Goal: Information Seeking & Learning: Learn about a topic

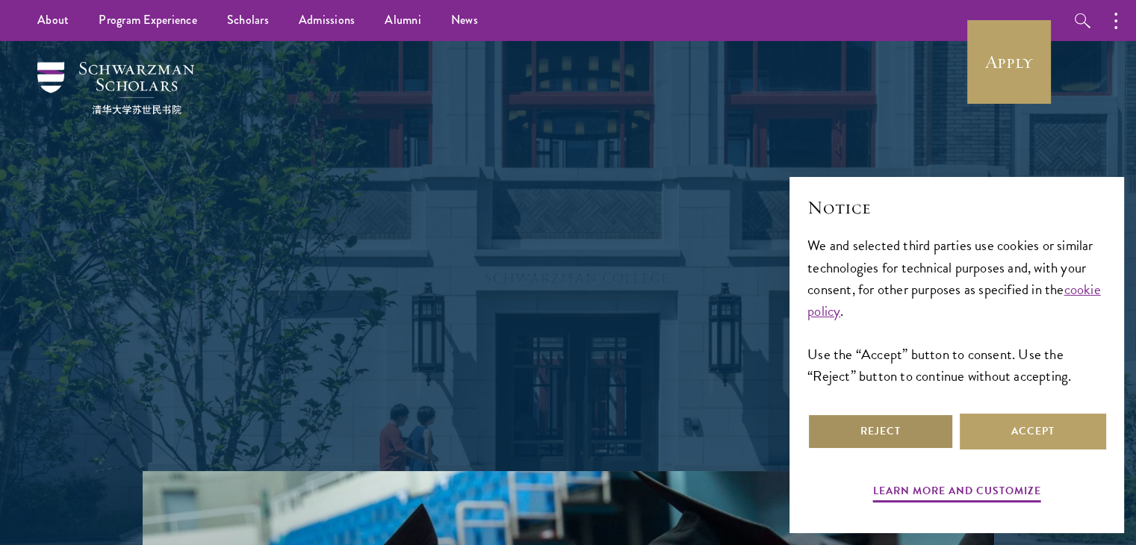
click at [926, 428] on button "Reject" at bounding box center [881, 432] width 146 height 36
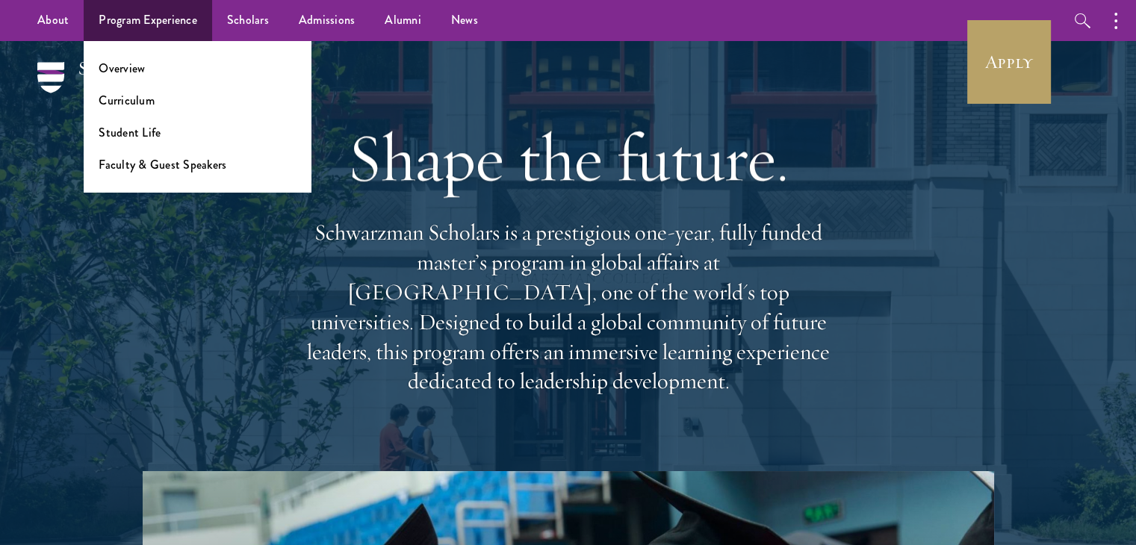
click at [162, 66] on li "Overview" at bounding box center [197, 68] width 197 height 17
click at [123, 75] on link "Overview" at bounding box center [122, 68] width 46 height 17
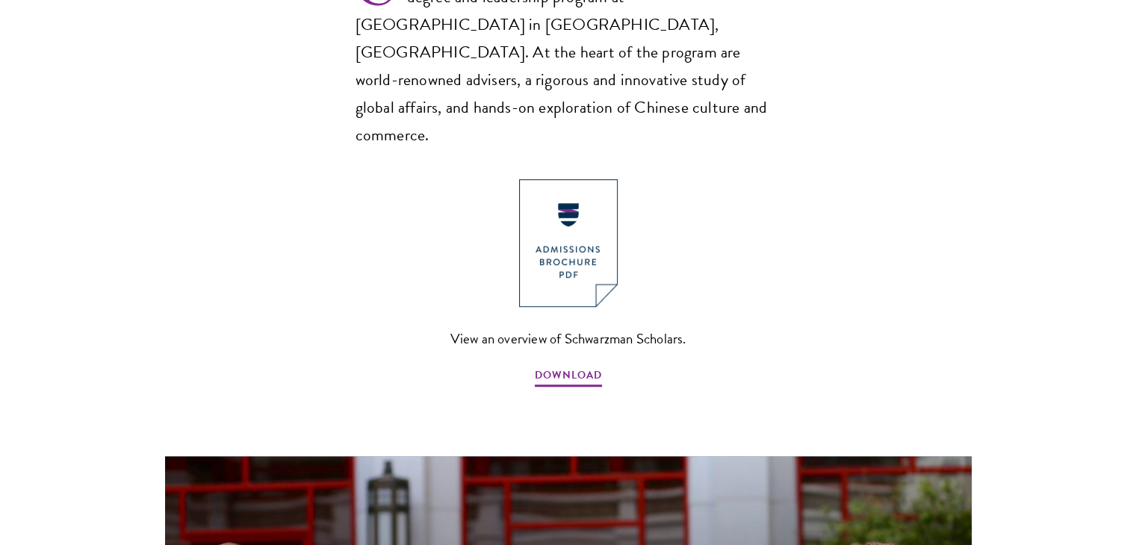
scroll to position [1095, 0]
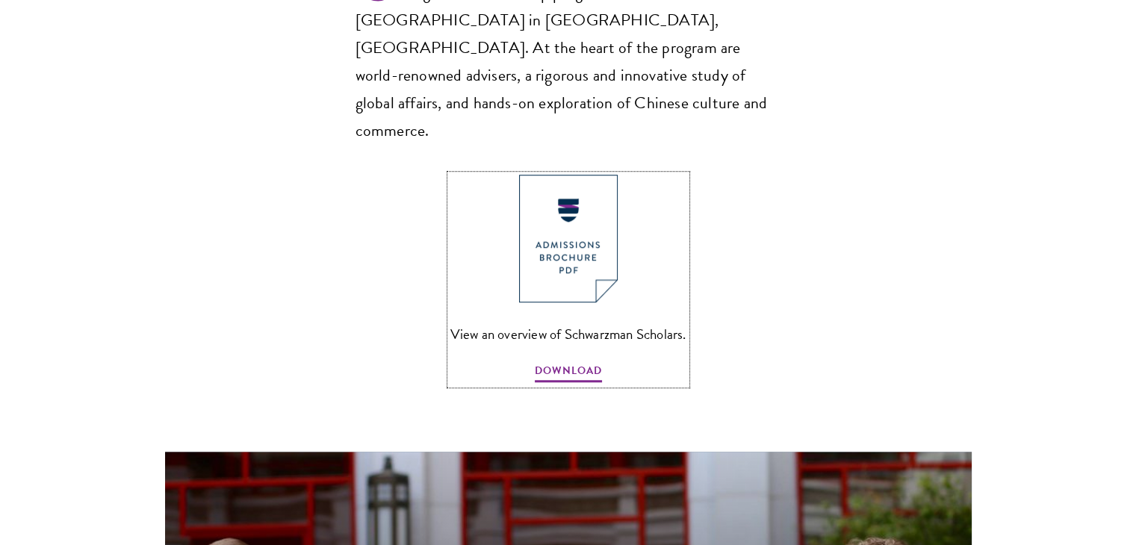
click at [571, 212] on img at bounding box center [568, 239] width 99 height 128
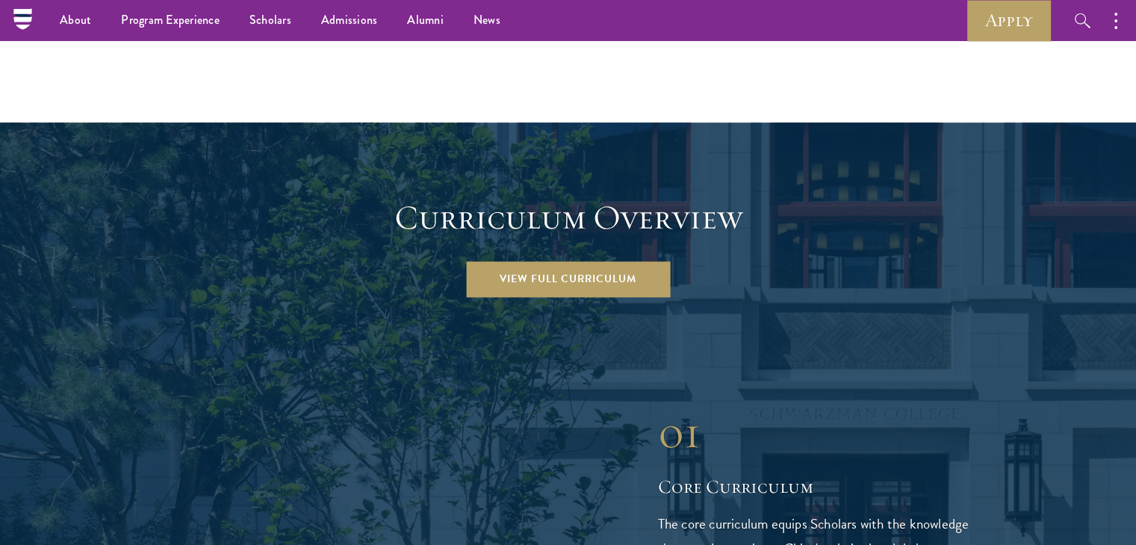
scroll to position [1971, 0]
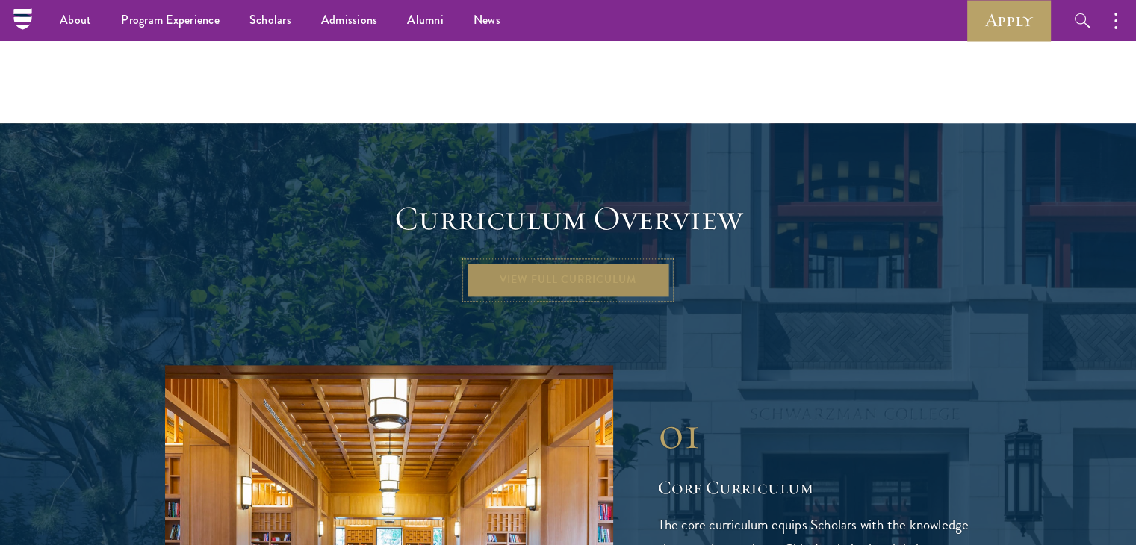
click at [568, 262] on link "View Full Curriculum" at bounding box center [568, 280] width 204 height 36
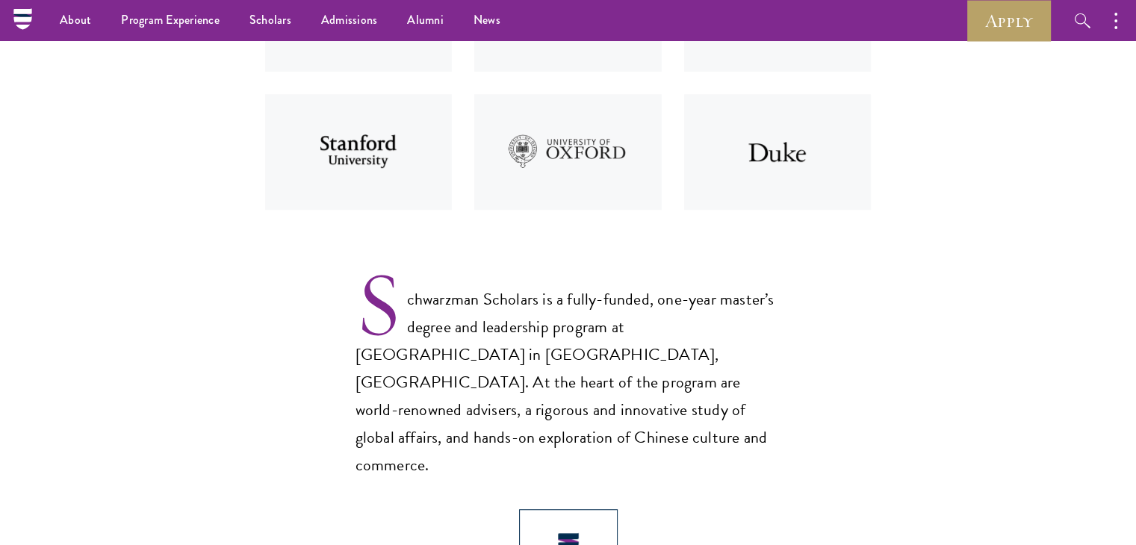
scroll to position [0, 0]
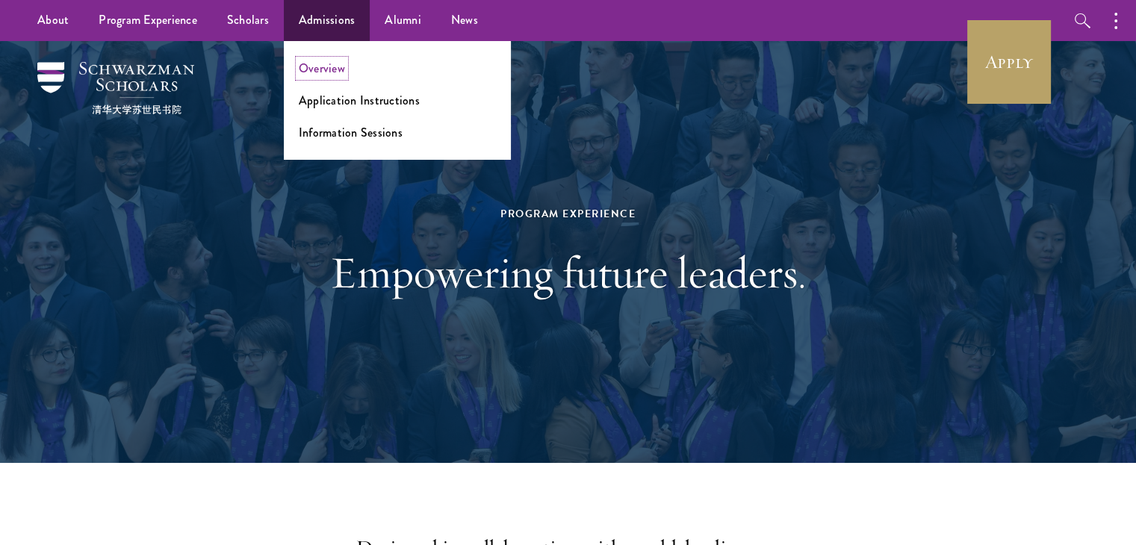
click at [317, 68] on link "Overview" at bounding box center [322, 68] width 46 height 17
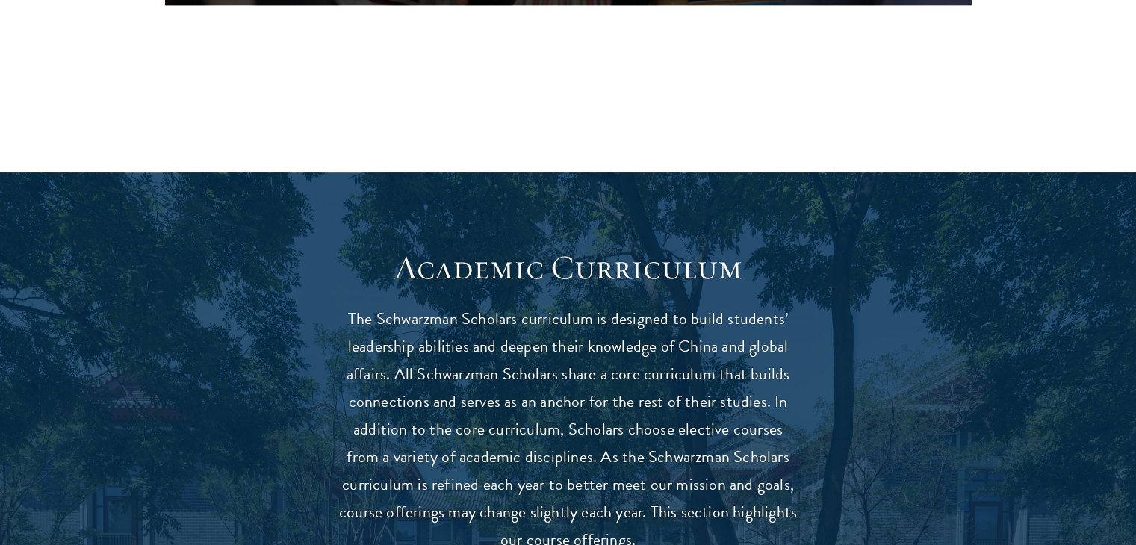
scroll to position [1100, 0]
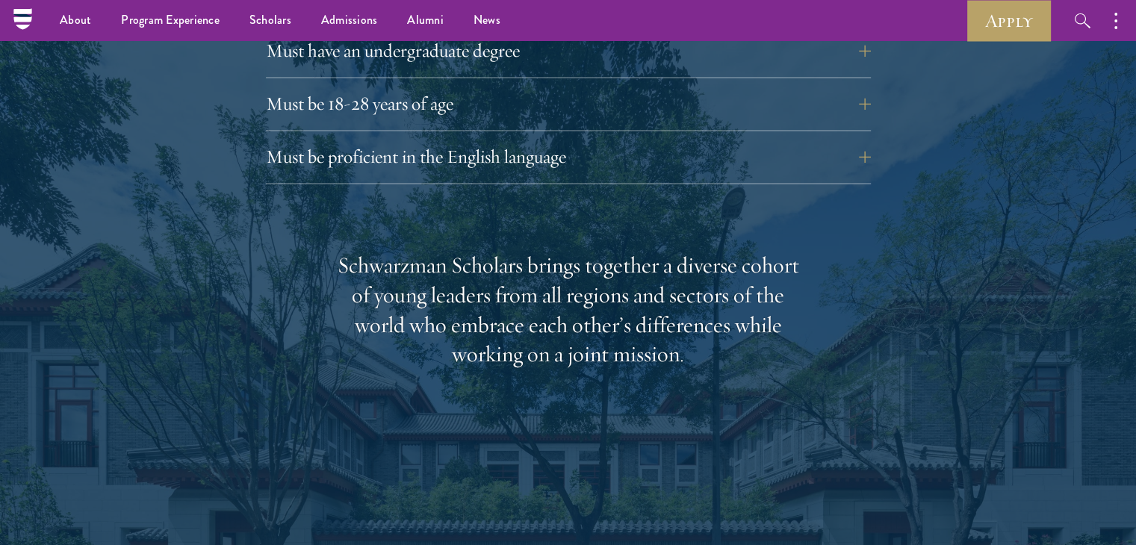
scroll to position [2137, 0]
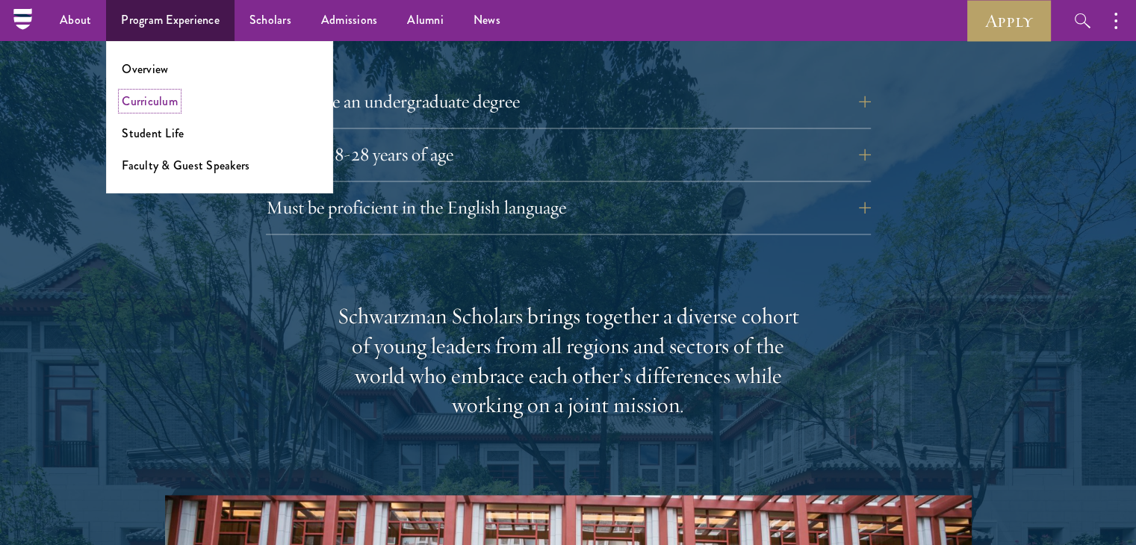
click at [143, 104] on link "Curriculum" at bounding box center [150, 101] width 56 height 17
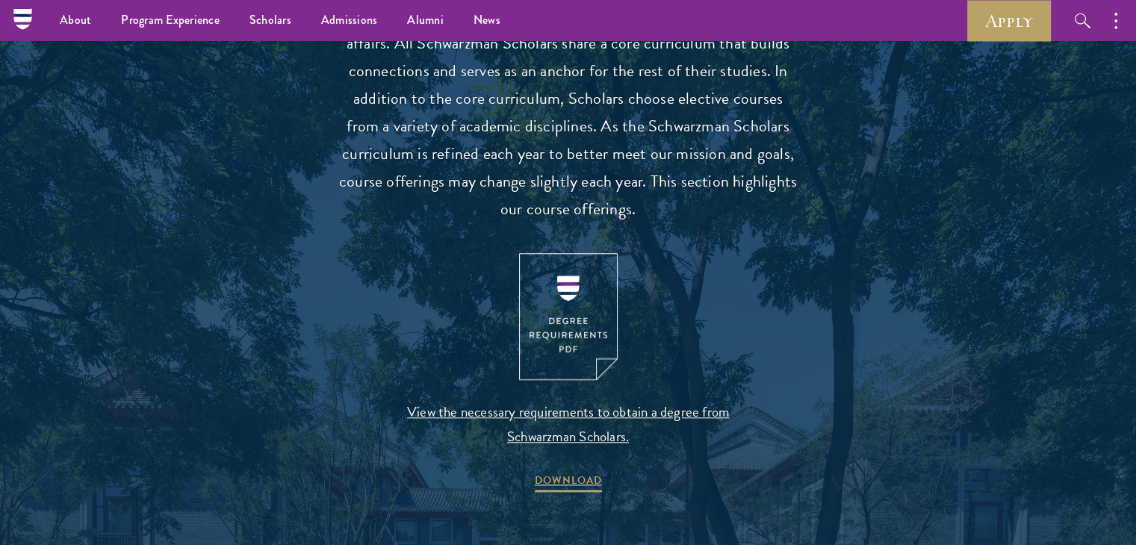
scroll to position [1417, 0]
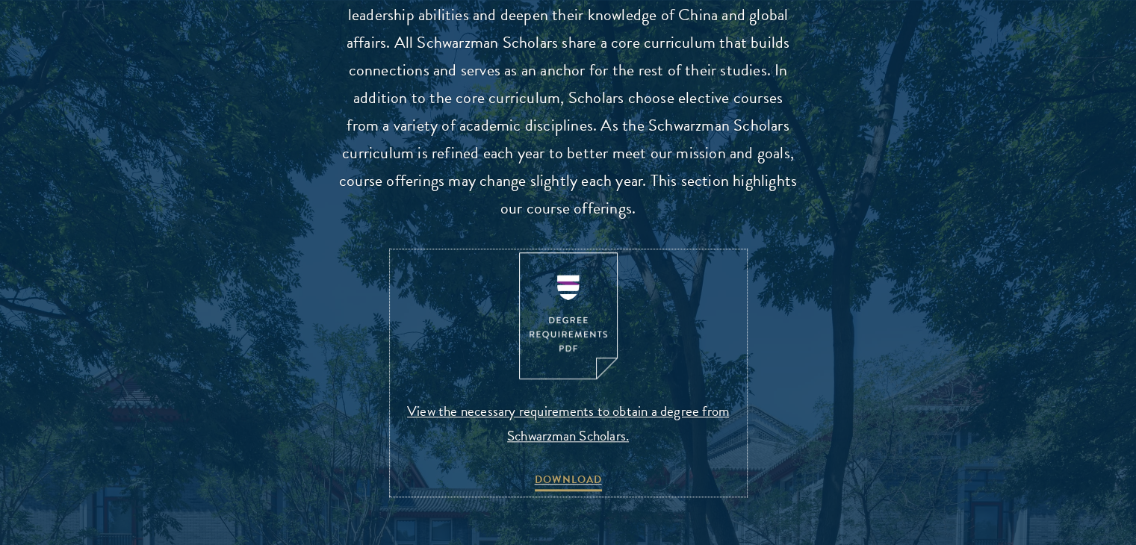
click at [558, 324] on img at bounding box center [568, 317] width 99 height 128
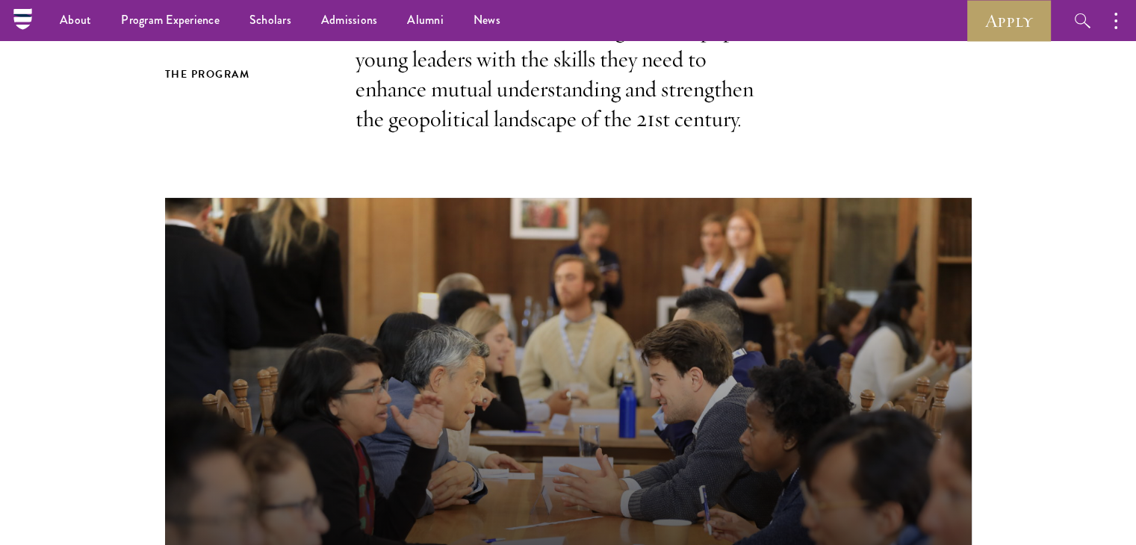
scroll to position [387, 0]
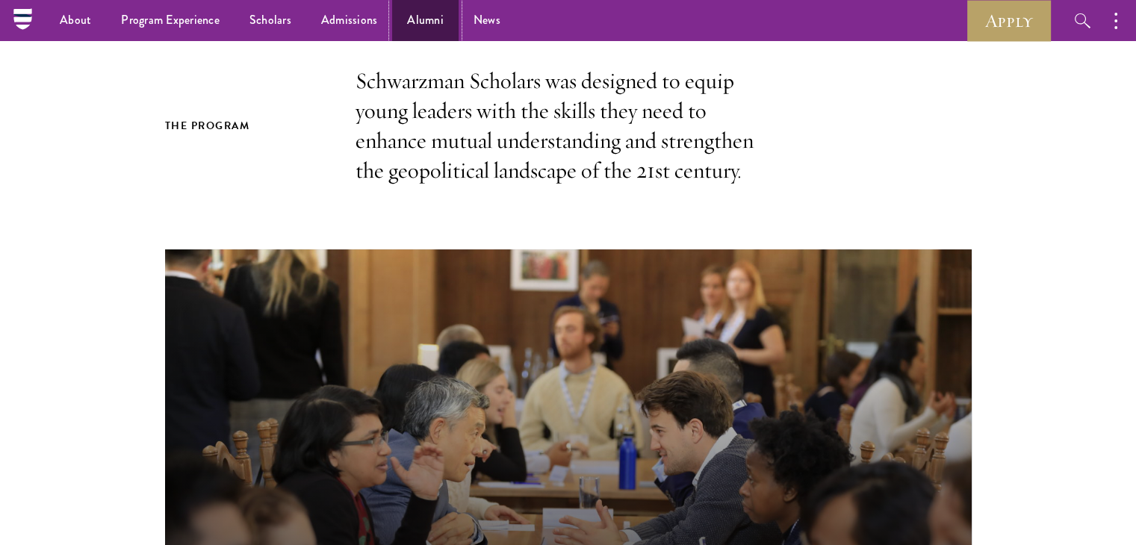
click at [423, 23] on link "Alumni" at bounding box center [425, 20] width 66 height 41
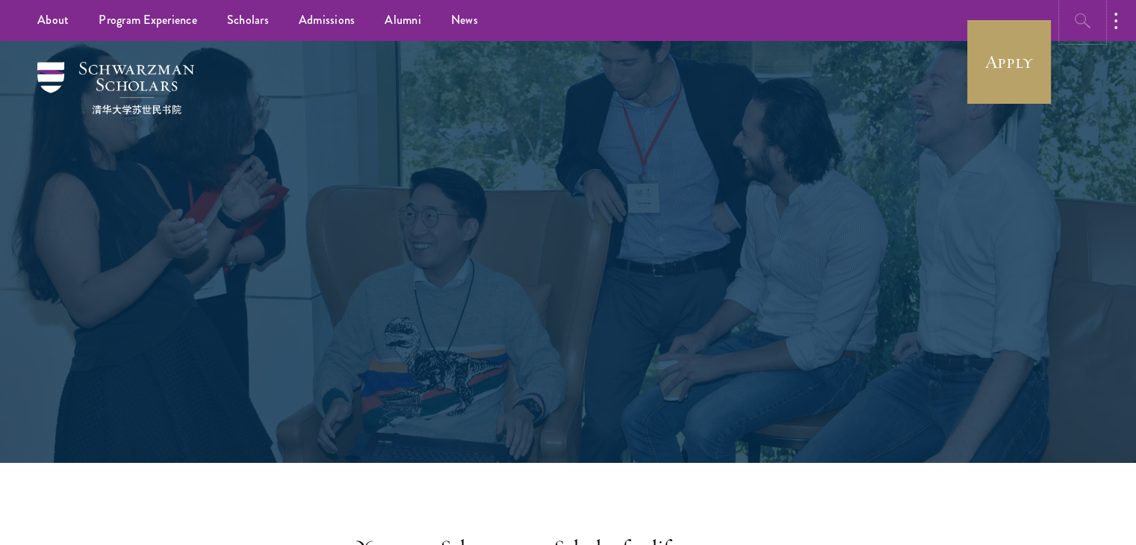
click at [1084, 15] on icon "button" at bounding box center [1083, 20] width 16 height 15
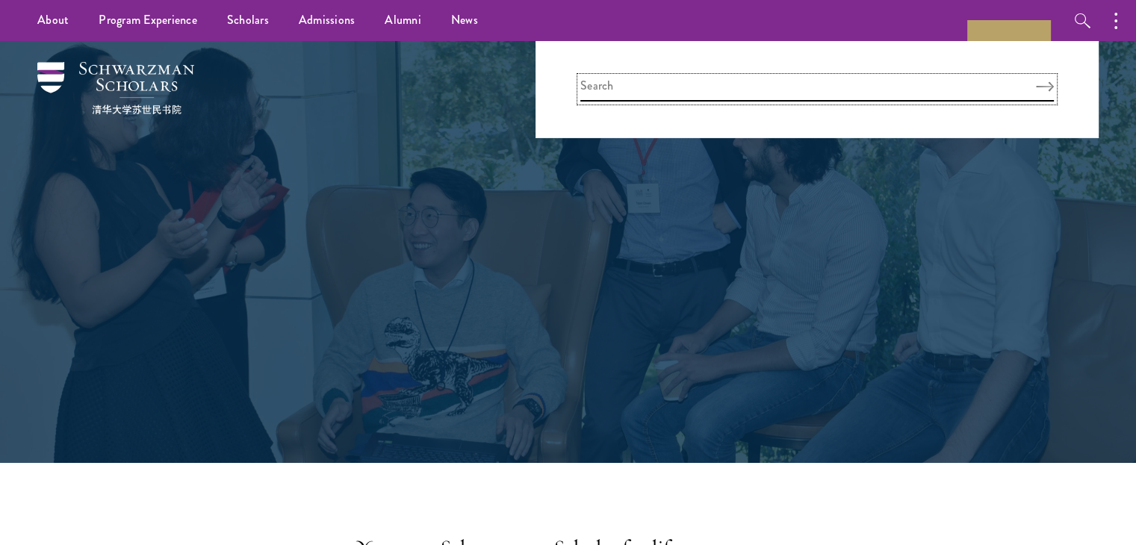
click at [909, 83] on input "search" at bounding box center [818, 89] width 474 height 25
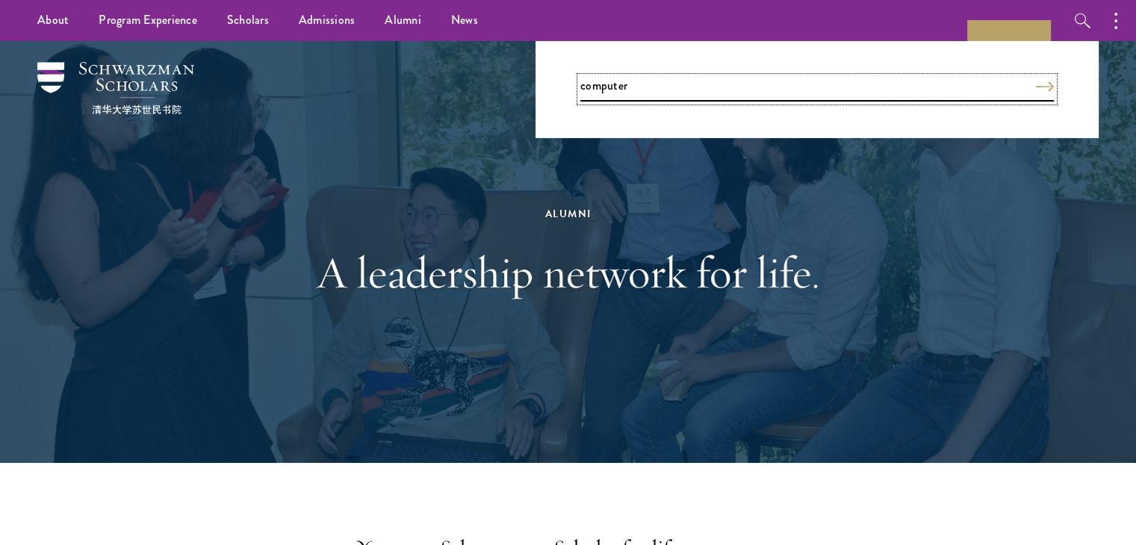
type input "computer"
click at [1036, 81] on button "Search" at bounding box center [1045, 86] width 18 height 10
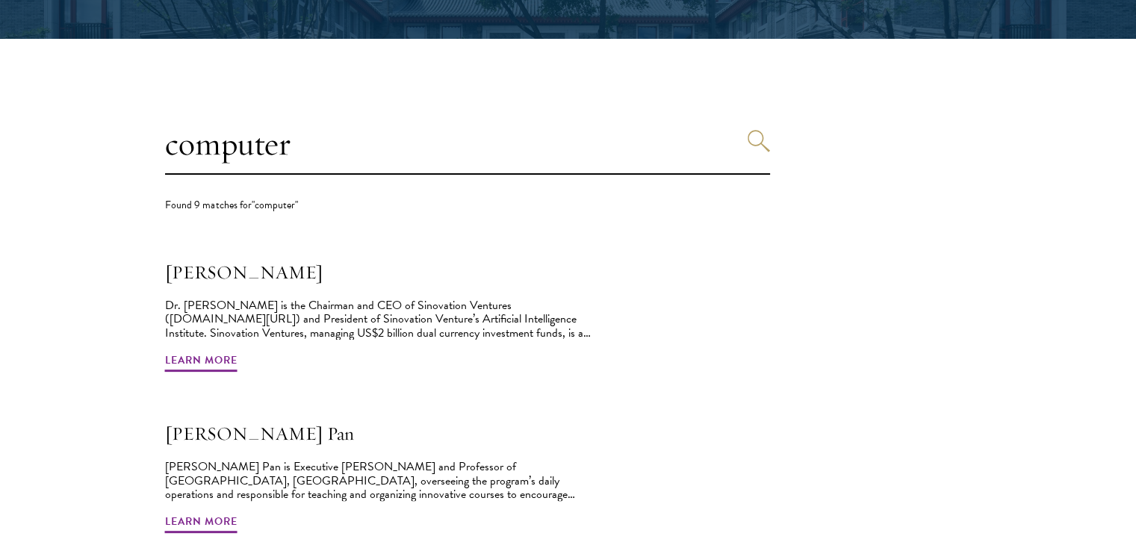
scroll to position [350, 0]
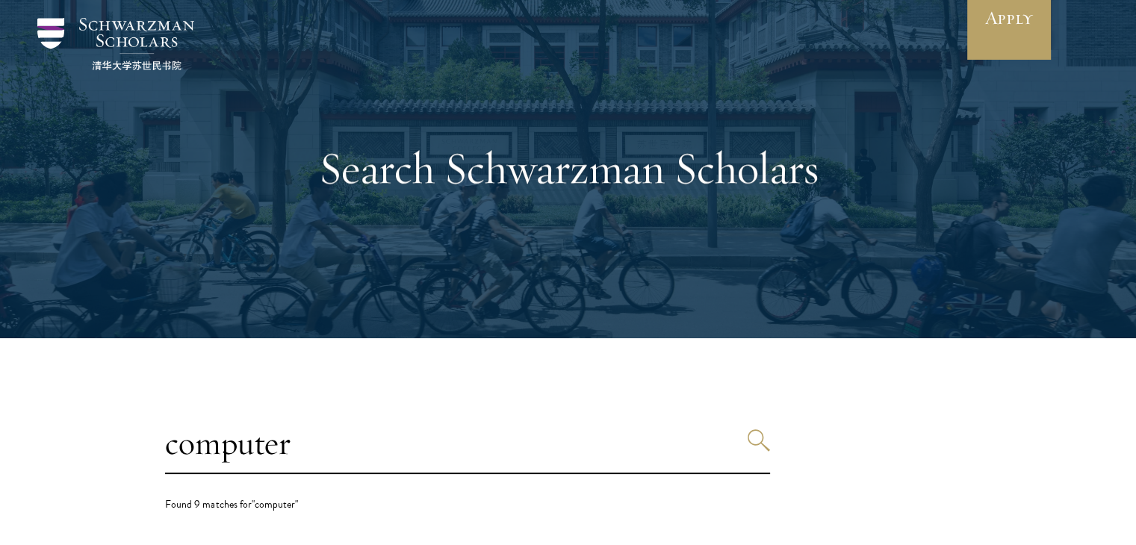
scroll to position [0, 0]
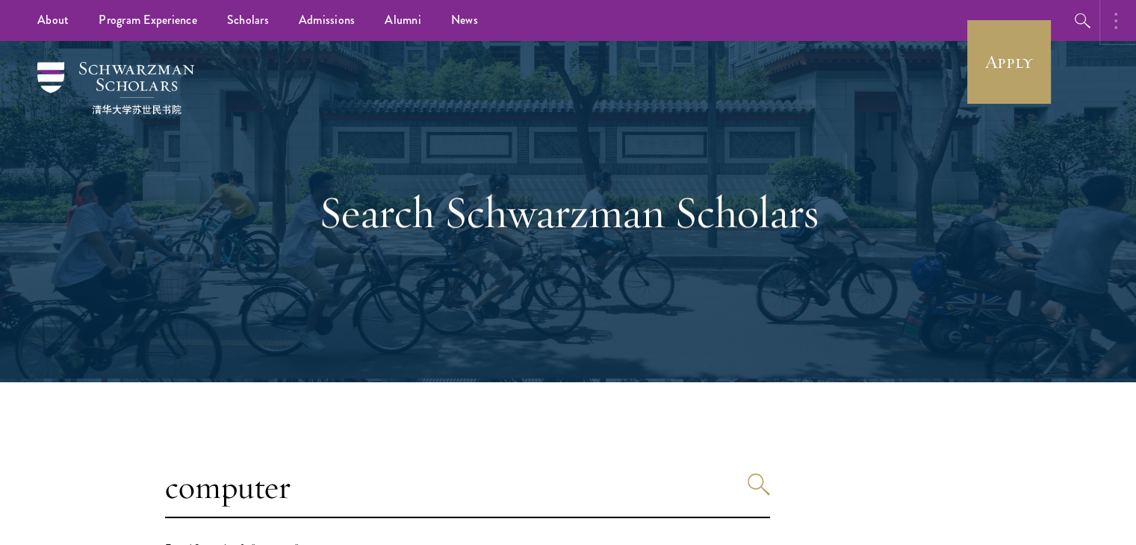
click at [1113, 17] on button "button" at bounding box center [1120, 20] width 33 height 41
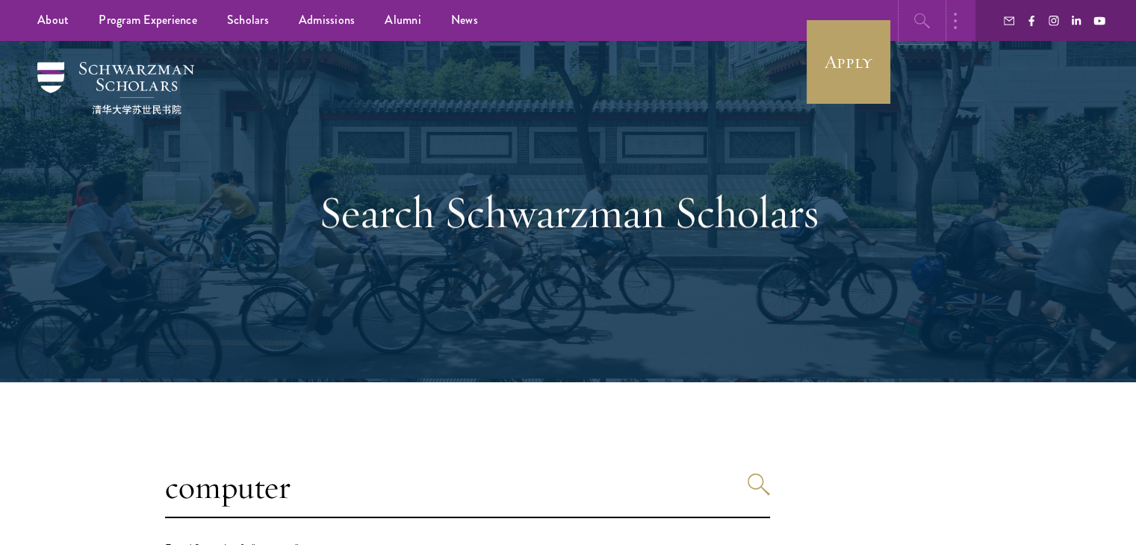
click at [923, 26] on icon "button" at bounding box center [923, 21] width 18 height 18
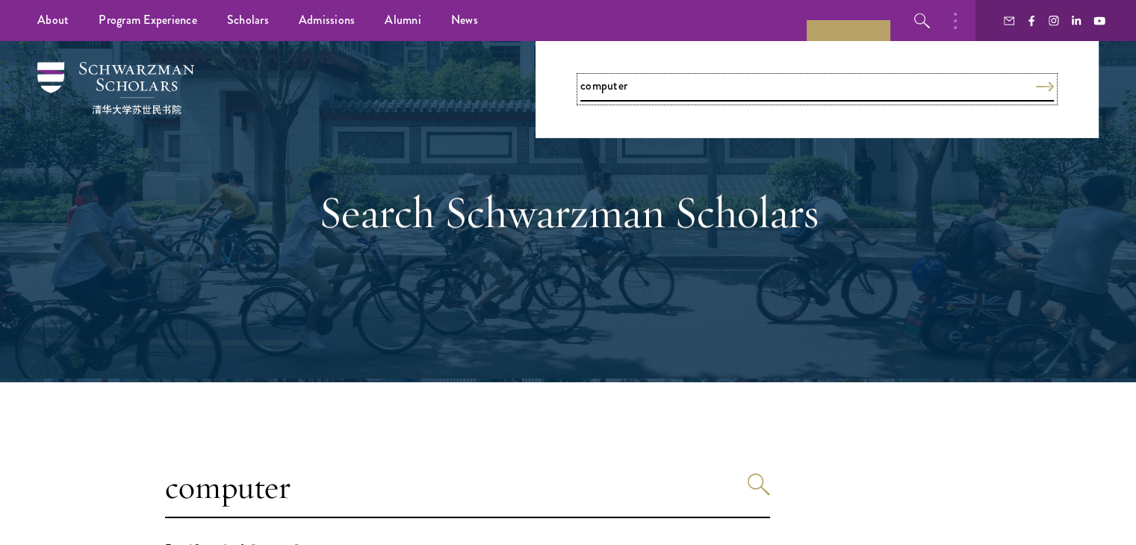
click at [832, 90] on input "computer" at bounding box center [818, 89] width 474 height 25
type input "computer science"
click at [1036, 81] on button "Search" at bounding box center [1045, 86] width 18 height 10
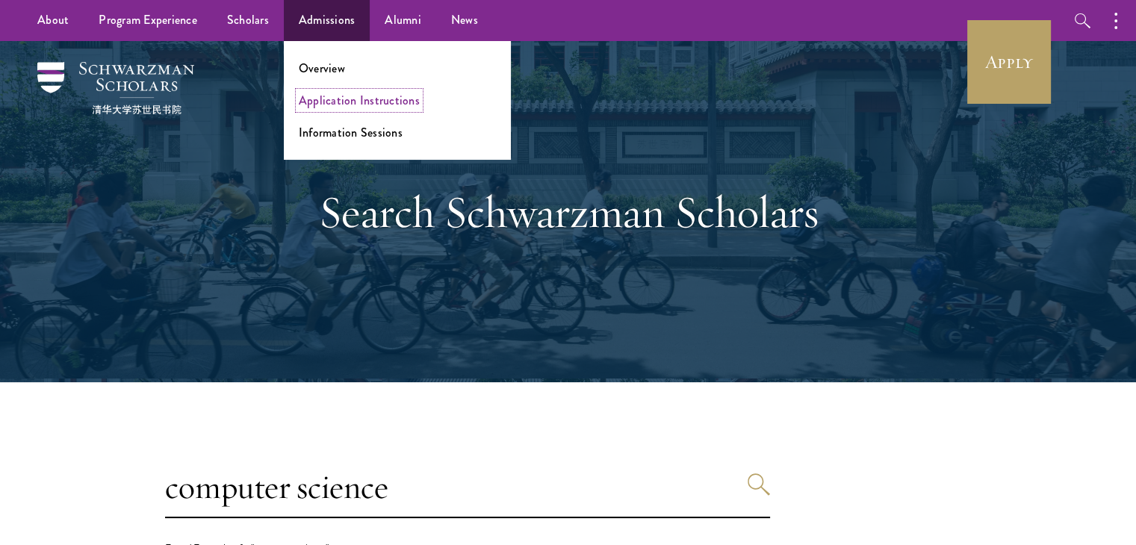
click at [350, 92] on link "Application Instructions" at bounding box center [359, 100] width 121 height 17
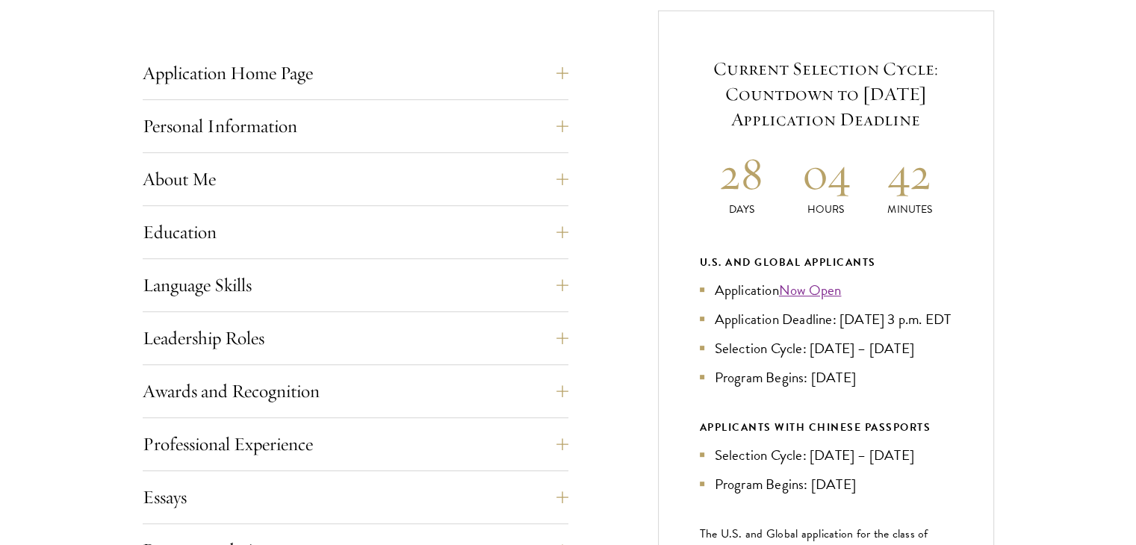
scroll to position [592, 0]
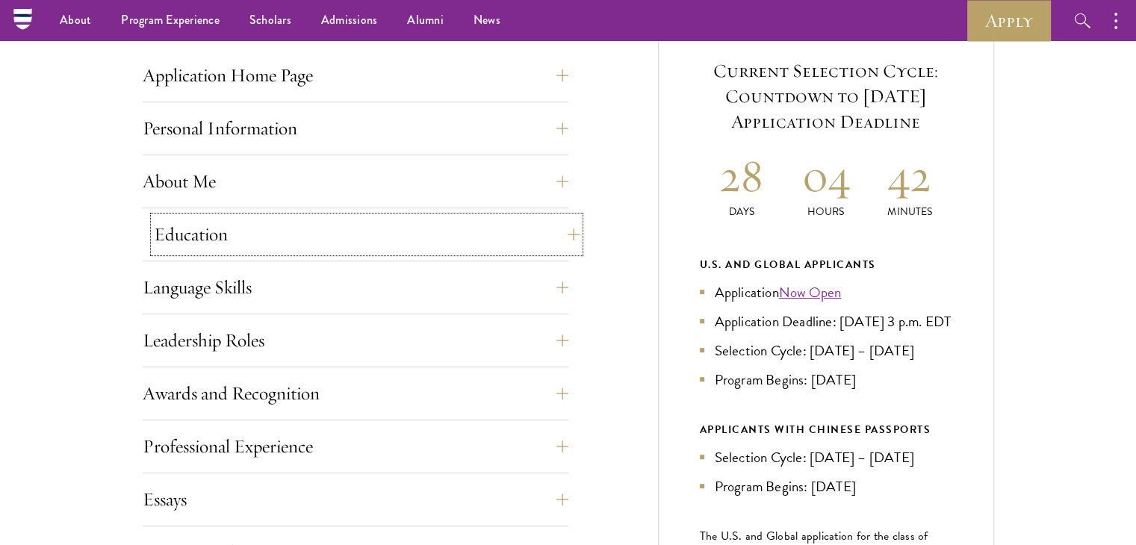
click at [565, 219] on button "Education" at bounding box center [367, 235] width 426 height 36
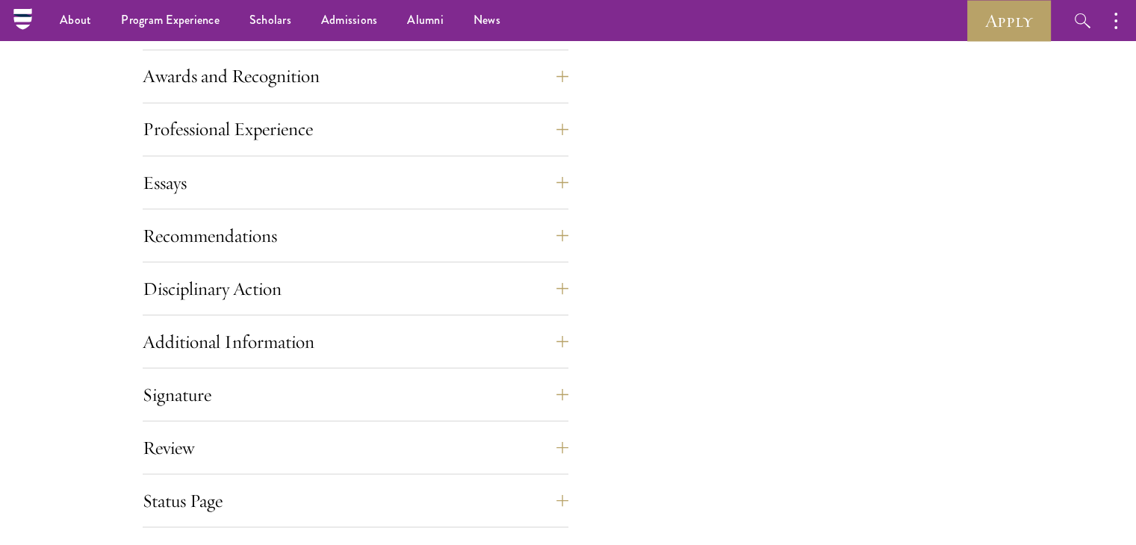
scroll to position [2651, 0]
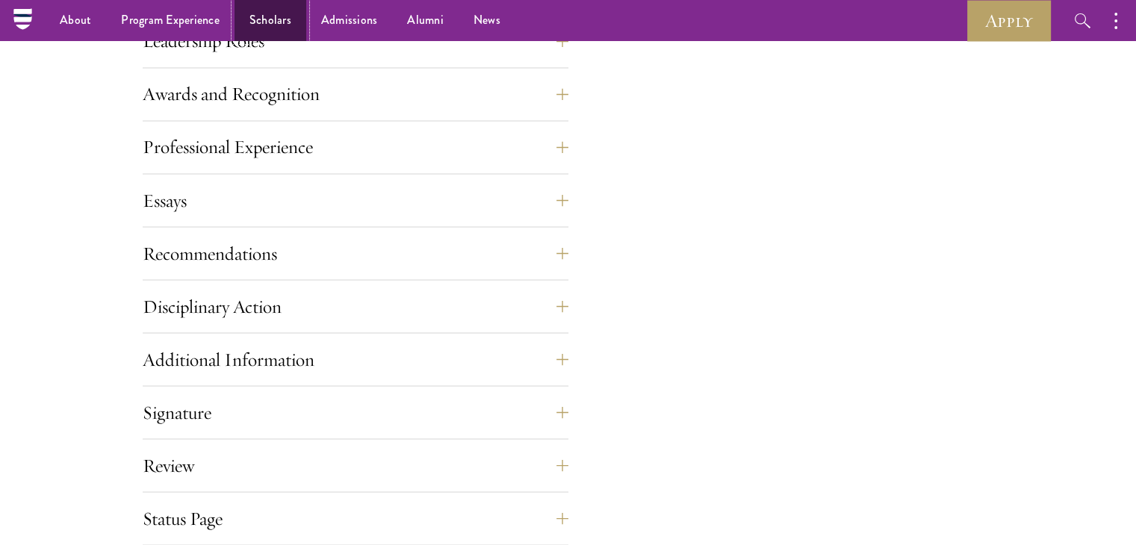
click at [269, 22] on link "Scholars" at bounding box center [271, 20] width 72 height 41
